Goal: Information Seeking & Learning: Learn about a topic

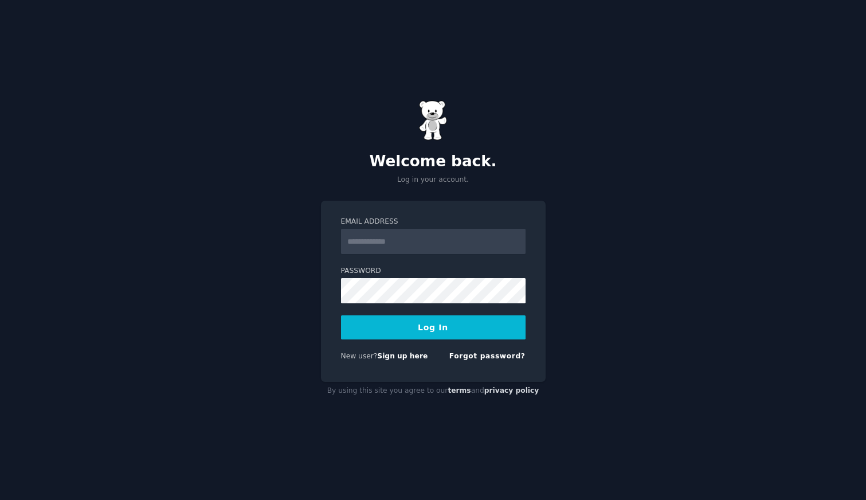
click at [370, 241] on input "Email Address" at bounding box center [433, 241] width 185 height 25
type input "**********"
click at [448, 324] on button "Log In" at bounding box center [433, 327] width 185 height 24
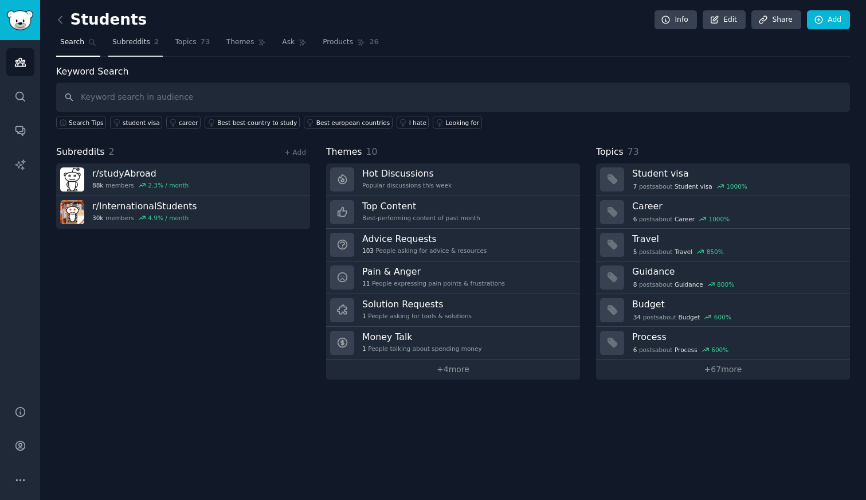
click at [138, 40] on span "Subreddits" at bounding box center [131, 42] width 38 height 10
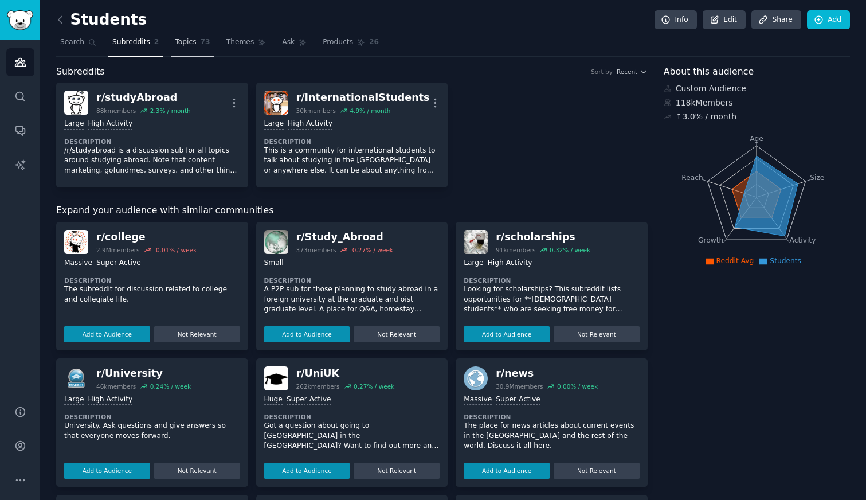
click at [186, 46] on span "Topics" at bounding box center [185, 42] width 21 height 10
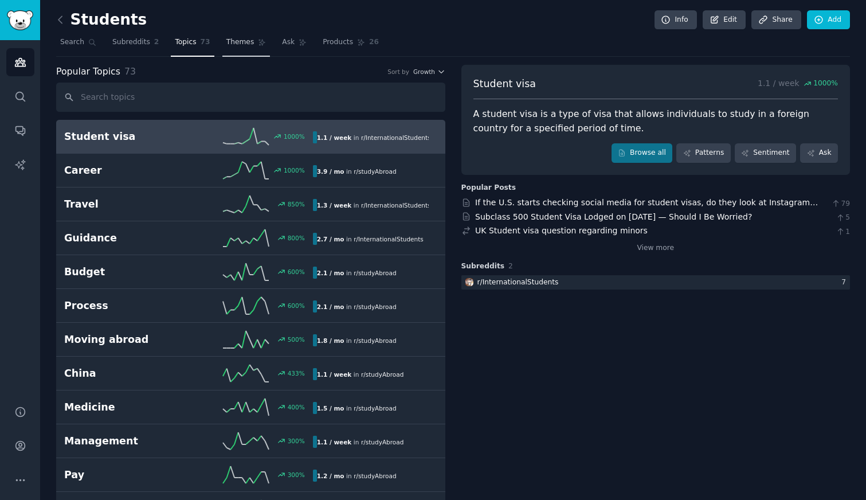
click at [242, 44] on span "Themes" at bounding box center [240, 42] width 28 height 10
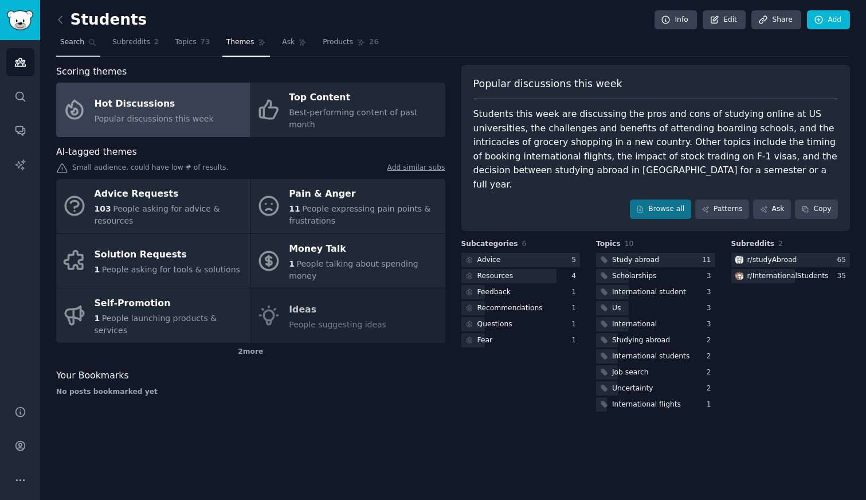
click at [72, 40] on span "Search" at bounding box center [72, 42] width 24 height 10
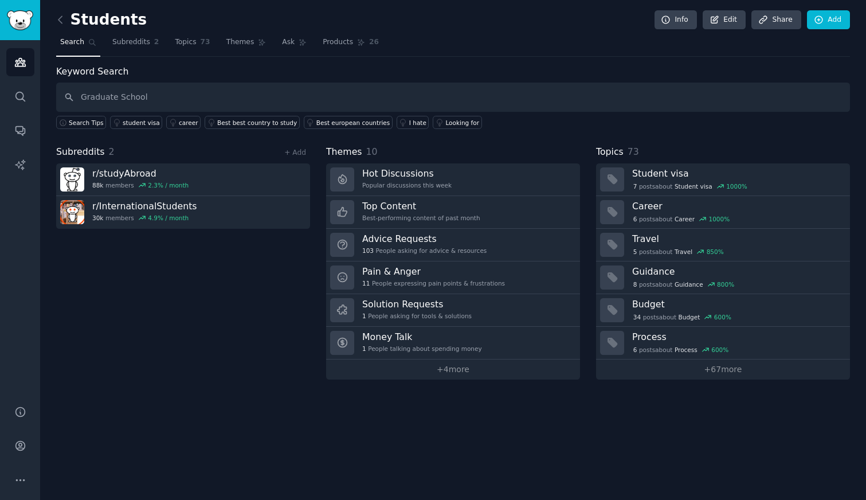
type input "Graduate School"
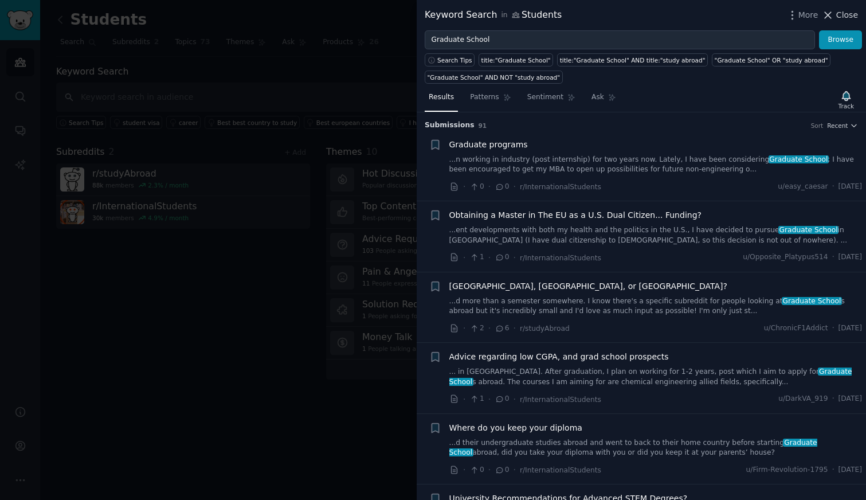
click at [838, 18] on span "Close" at bounding box center [847, 15] width 22 height 12
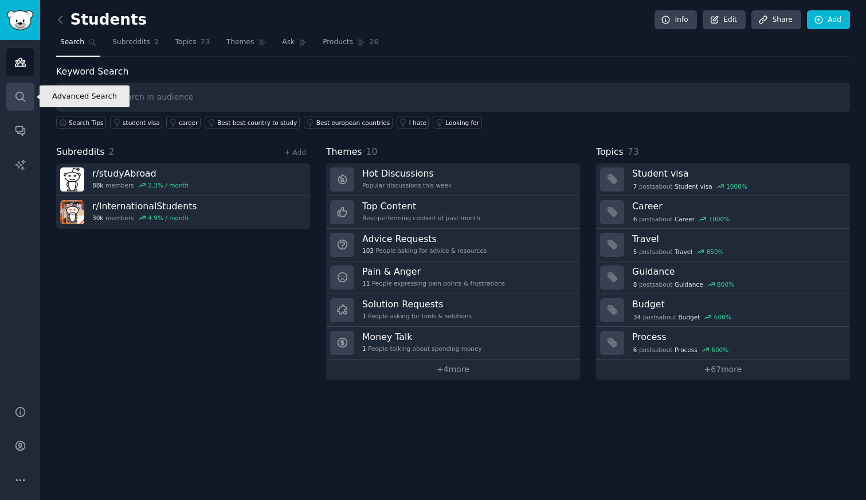
click at [20, 99] on icon "Sidebar" at bounding box center [19, 96] width 9 height 9
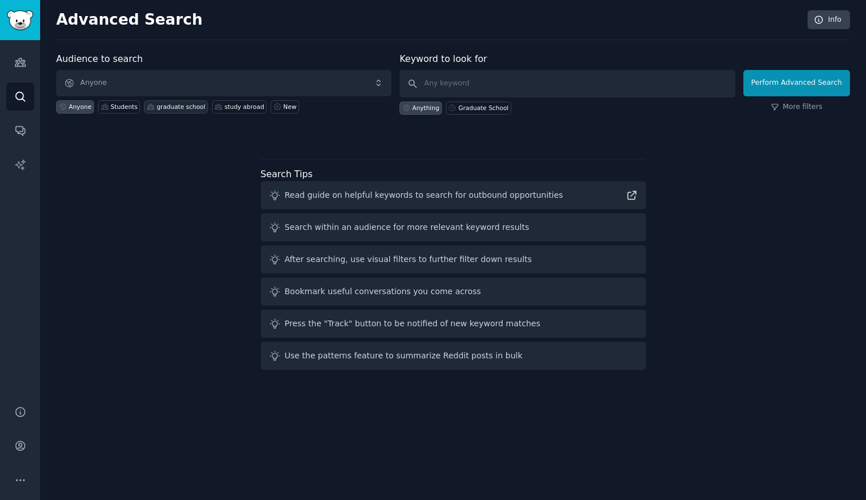
click at [181, 108] on div "graduate school" at bounding box center [180, 107] width 49 height 8
click at [77, 105] on div "Anyone" at bounding box center [80, 107] width 23 height 8
click at [818, 105] on link "More filters" at bounding box center [797, 107] width 52 height 10
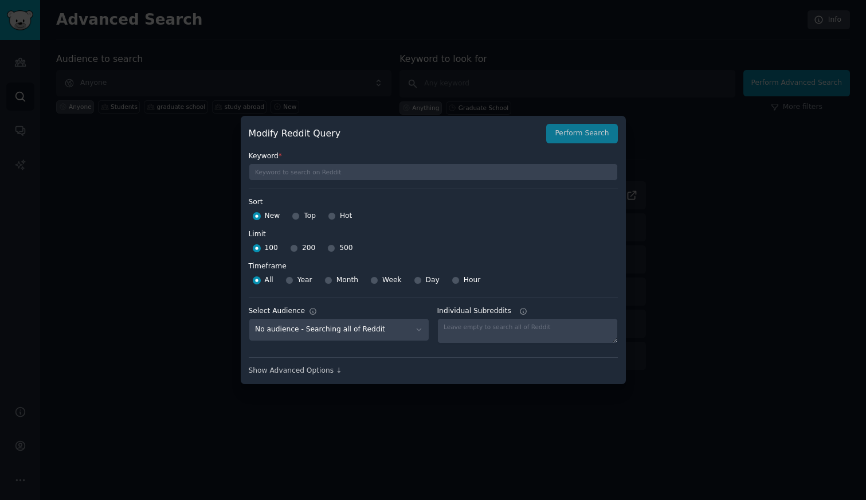
click at [693, 252] on div at bounding box center [433, 250] width 866 height 500
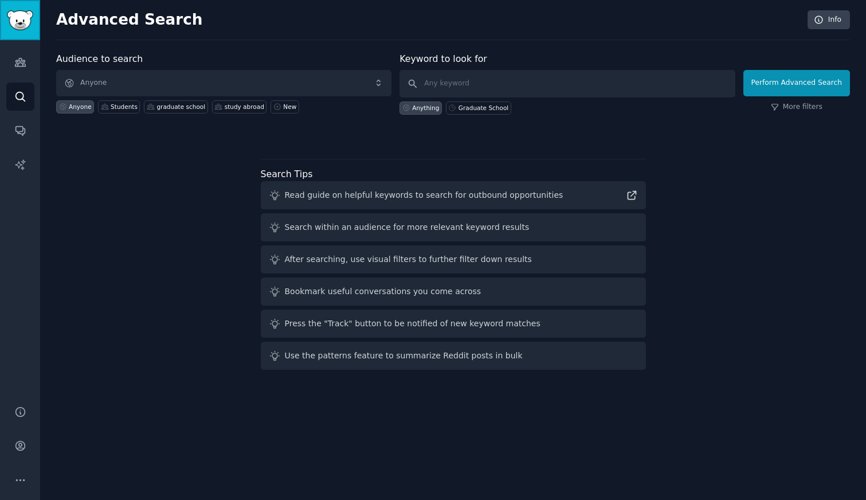
click at [17, 29] on img "Sidebar" at bounding box center [20, 20] width 26 height 20
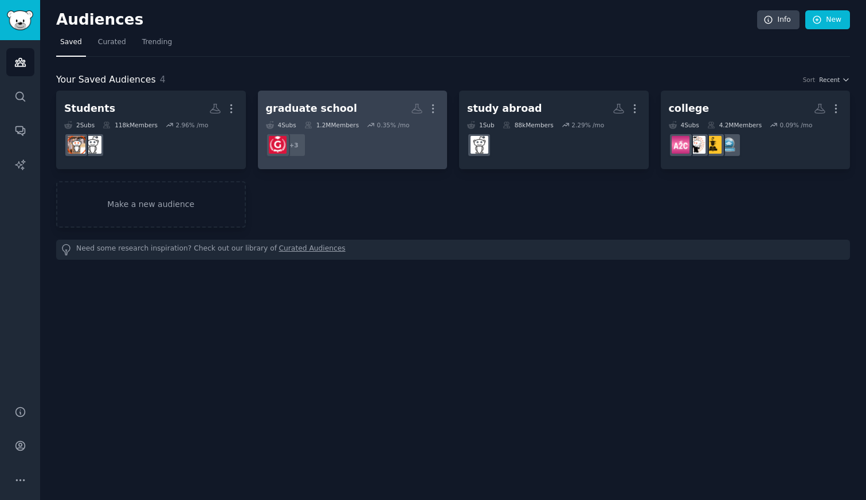
click at [336, 111] on div "graduate school" at bounding box center [311, 108] width 91 height 14
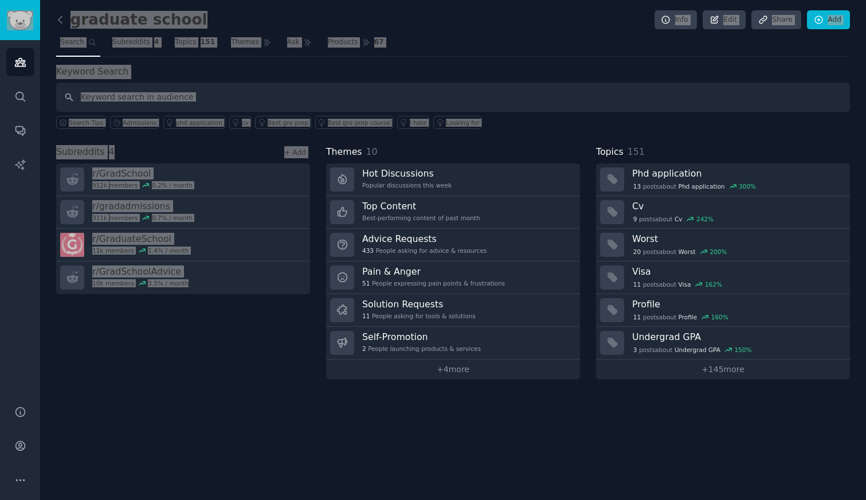
drag, startPoint x: 209, startPoint y: 308, endPoint x: 2453, endPoint y: -1527, distance: 2899.7
click at [865, 0] on html "Audiences Search Conversations AI Reports Help Account More graduate school Inf…" at bounding box center [433, 250] width 866 height 500
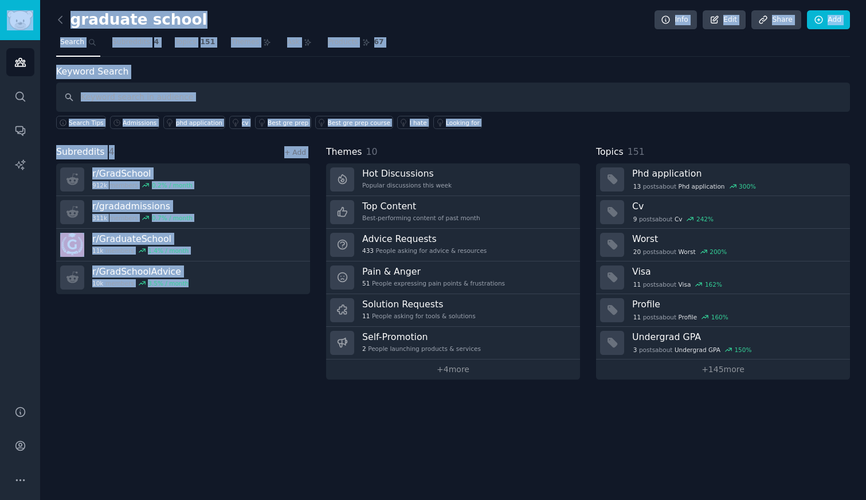
click at [177, 348] on div "Subreddits 4 + Add r/ GradSchool 912k members 0.2 % / month r/ gradadmissions 3…" at bounding box center [183, 262] width 254 height 234
